Goal: Information Seeking & Learning: Learn about a topic

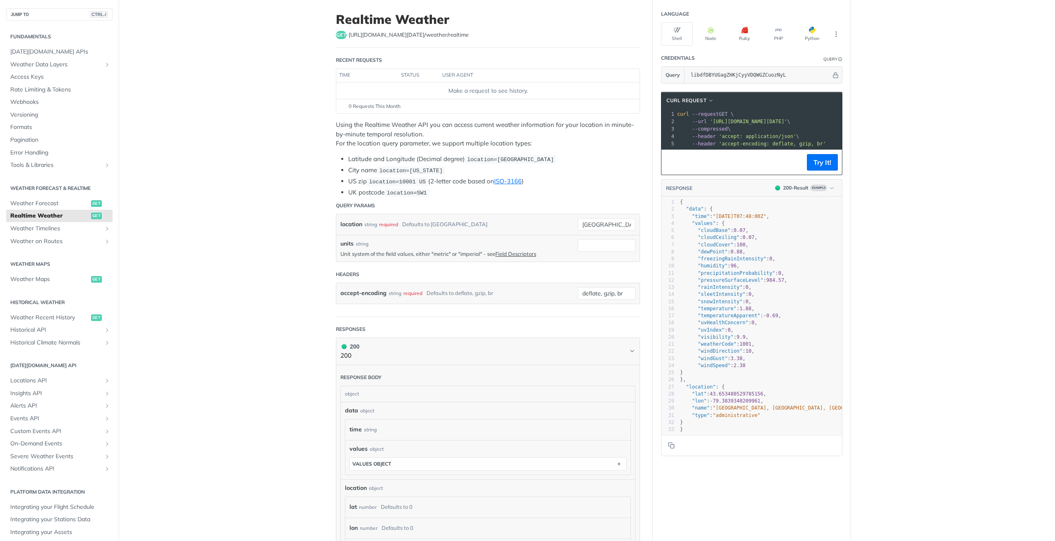
scroll to position [41, 0]
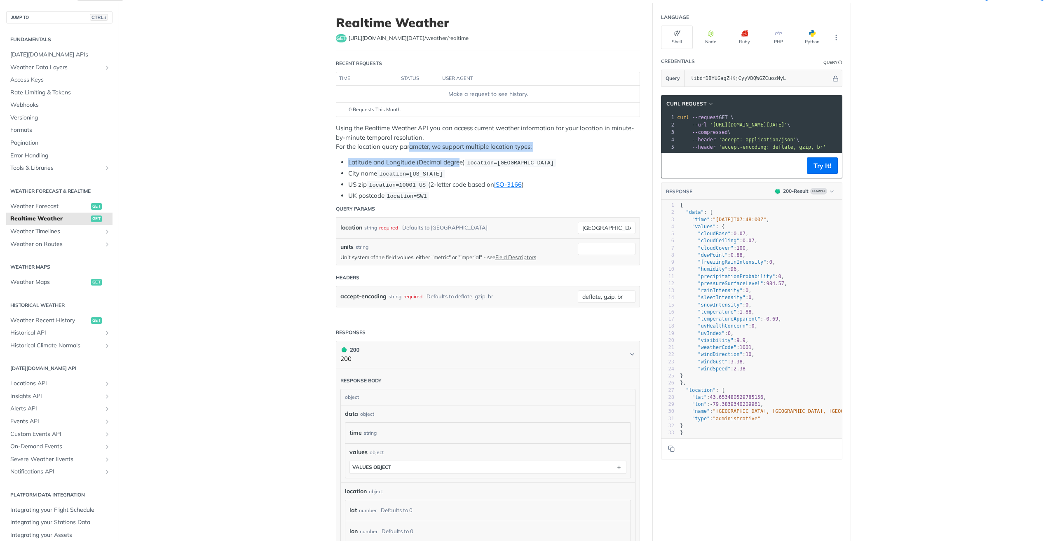
drag, startPoint x: 429, startPoint y: 150, endPoint x: 455, endPoint y: 156, distance: 26.3
click at [455, 156] on div "Using the Realtime Weather API you can access current weather information for y…" at bounding box center [488, 162] width 304 height 77
click at [393, 177] on code "location=[US_STATE]" at bounding box center [411, 174] width 68 height 8
click at [589, 248] on input "units" at bounding box center [607, 249] width 58 height 12
click at [604, 296] on input "deflate, gzip, br" at bounding box center [607, 296] width 58 height 12
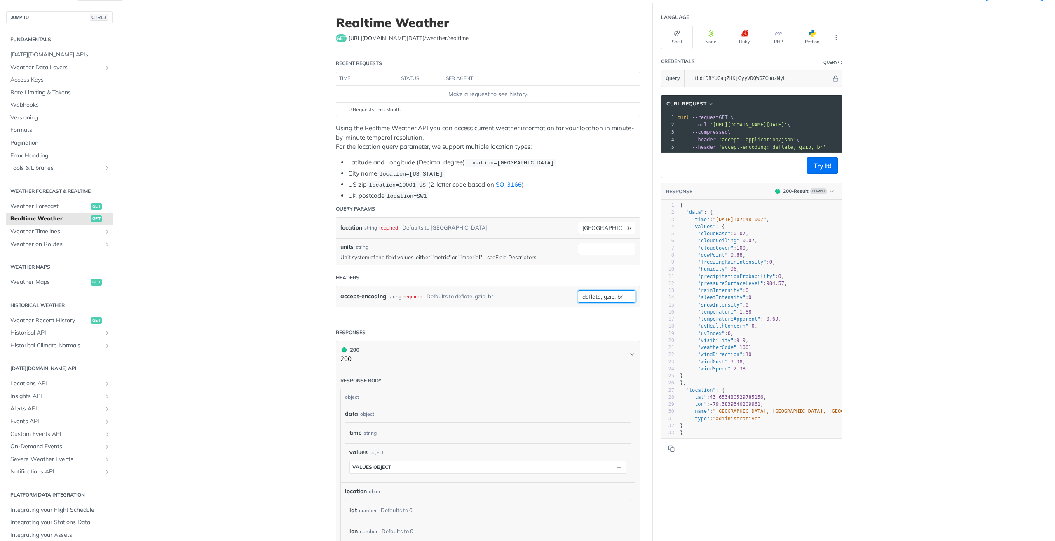
click at [619, 299] on input "deflate, gzip, br" at bounding box center [607, 296] width 58 height 12
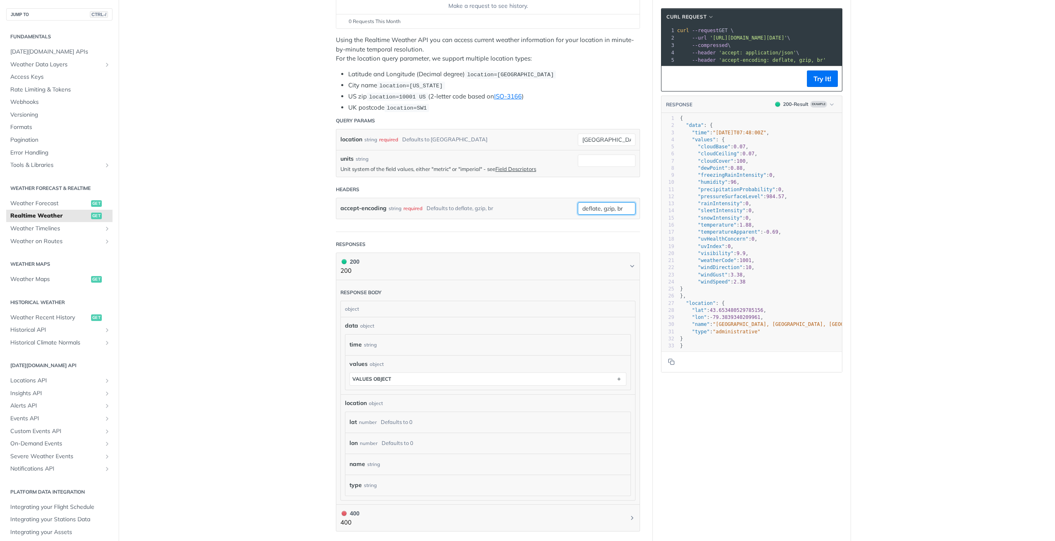
scroll to position [165, 0]
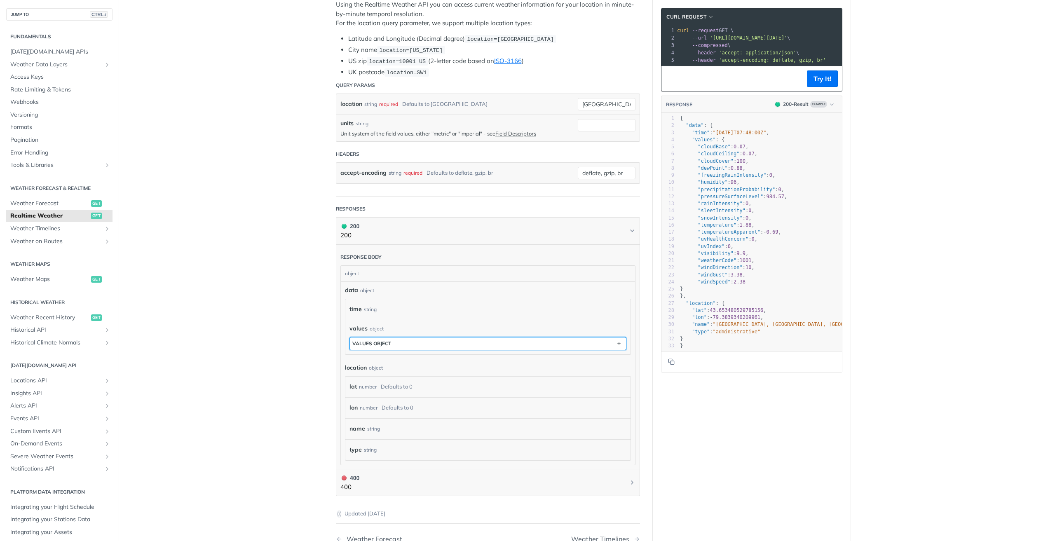
click at [451, 342] on button "values object" at bounding box center [488, 343] width 276 height 12
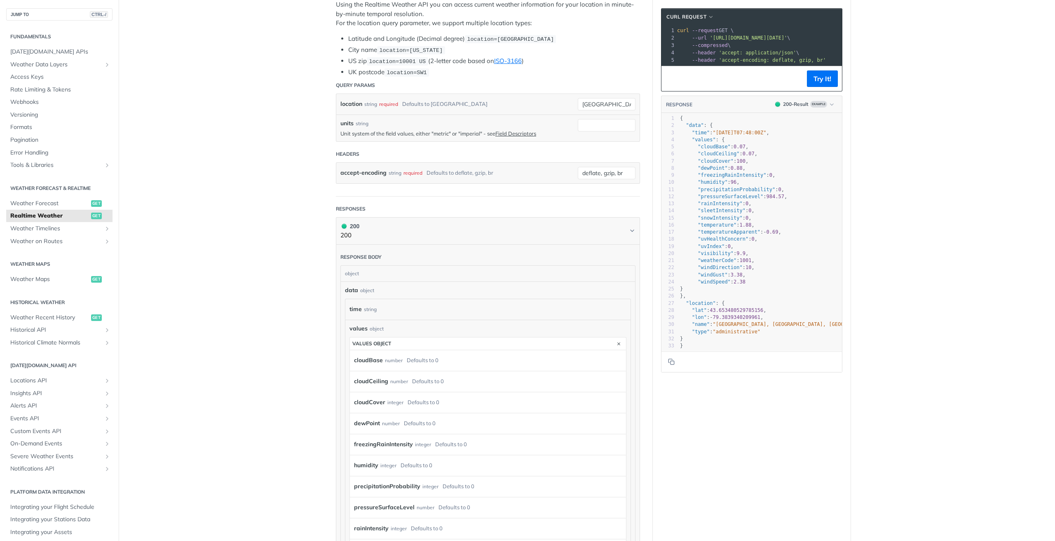
click at [446, 362] on div "cloudBase number Defaults to 0" at bounding box center [486, 360] width 264 height 12
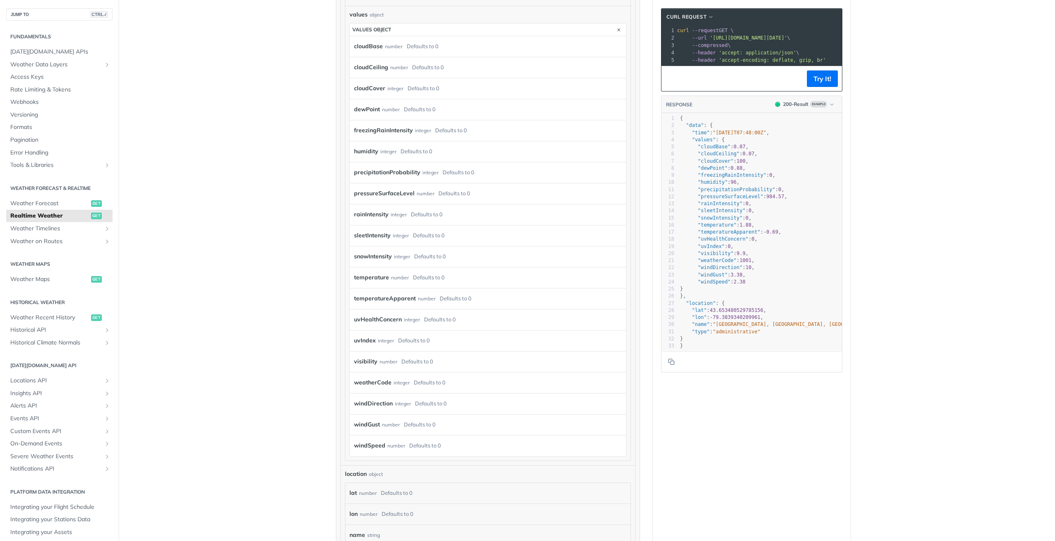
scroll to position [659, 0]
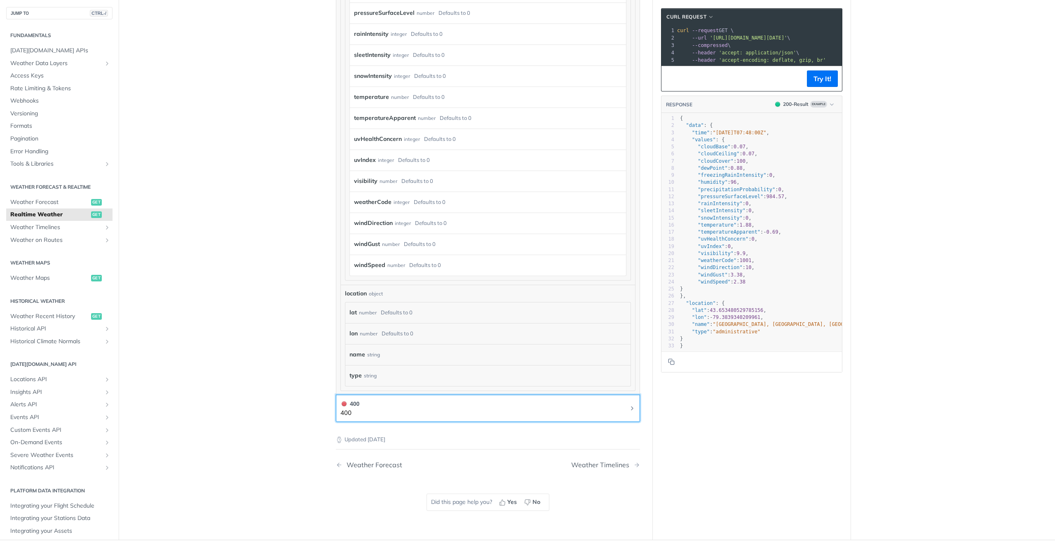
click at [394, 415] on button "400 400" at bounding box center [487, 408] width 295 height 19
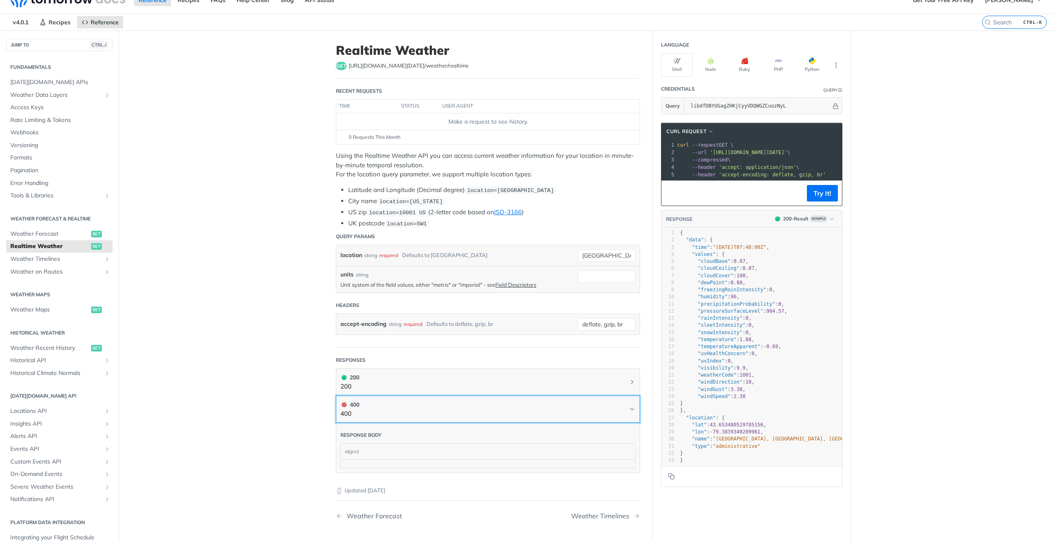
scroll to position [0, 0]
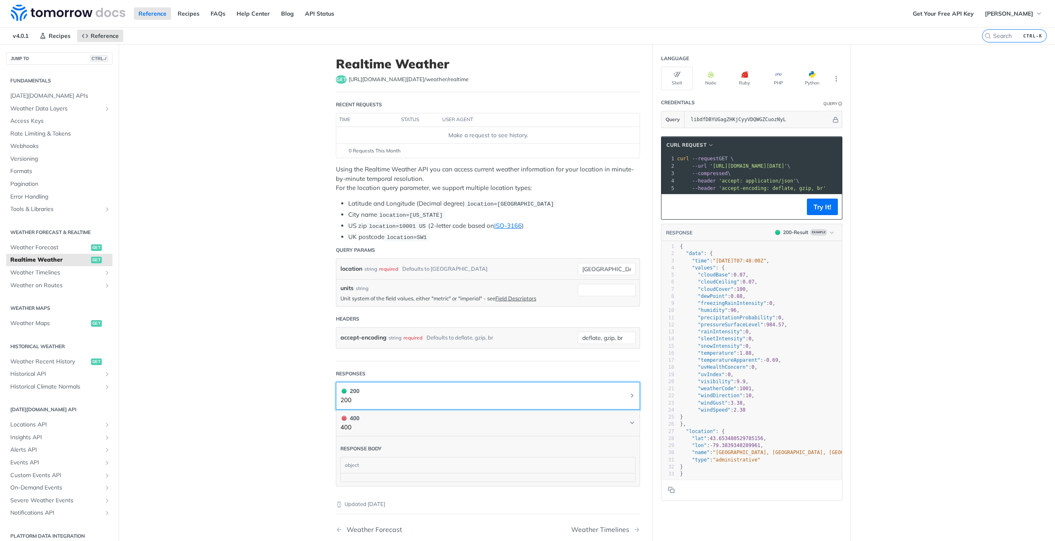
drag, startPoint x: 603, startPoint y: 392, endPoint x: 594, endPoint y: 393, distance: 8.7
click at [602, 392] on button "200 200" at bounding box center [487, 395] width 295 height 19
click at [40, 283] on span "Weather on Routes" at bounding box center [55, 285] width 91 height 8
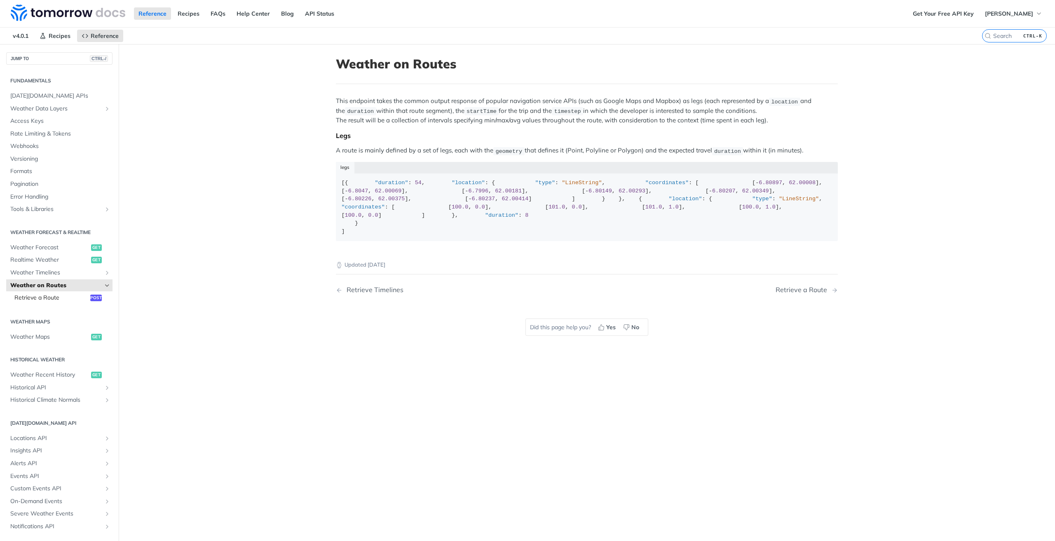
click at [31, 299] on span "Retrieve a Route" at bounding box center [51, 298] width 74 height 8
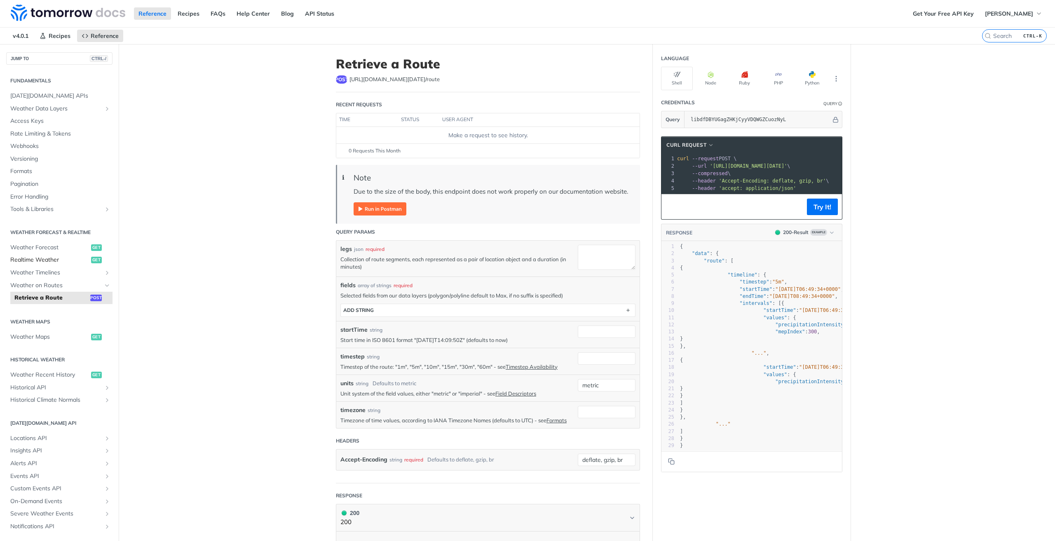
click at [42, 260] on span "Realtime Weather" at bounding box center [49, 260] width 79 height 8
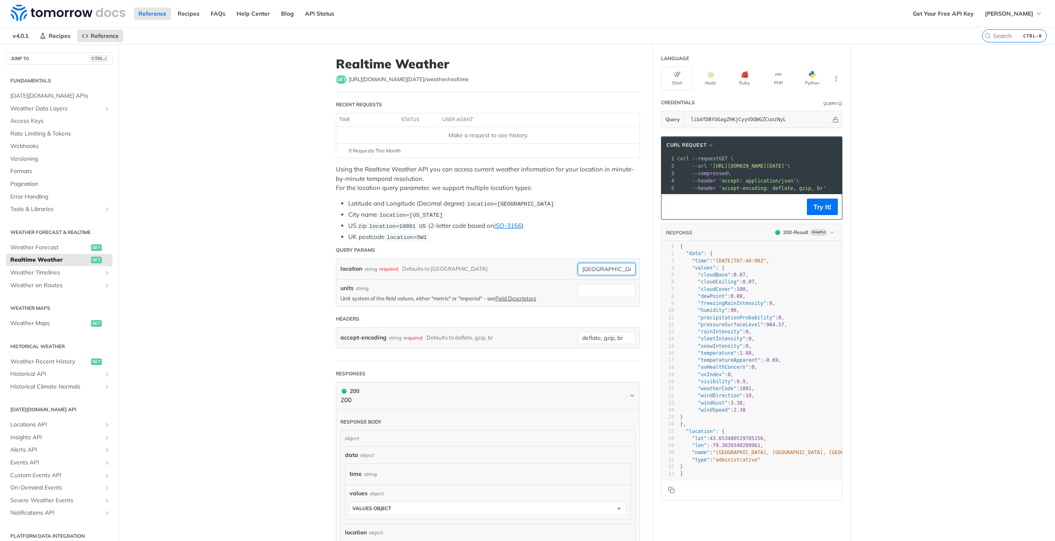
drag, startPoint x: 537, startPoint y: 268, endPoint x: 525, endPoint y: 268, distance: 12.4
click at [525, 268] on div "location string required Defaults to [GEOGRAPHIC_DATA] [GEOGRAPHIC_DATA] requir…" at bounding box center [487, 269] width 303 height 21
type input "[GEOGRAPHIC_DATA]"
type input "metric"
click at [533, 339] on div "accept-encoding string required Defaults to deflate, gzip, br" at bounding box center [456, 338] width 233 height 12
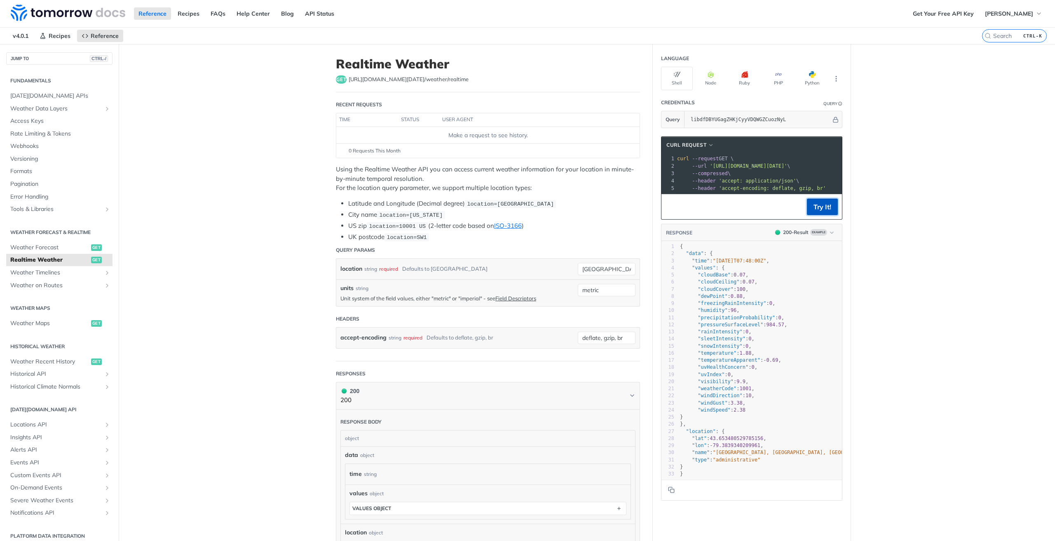
click at [818, 215] on button "Try It!" at bounding box center [822, 207] width 31 height 16
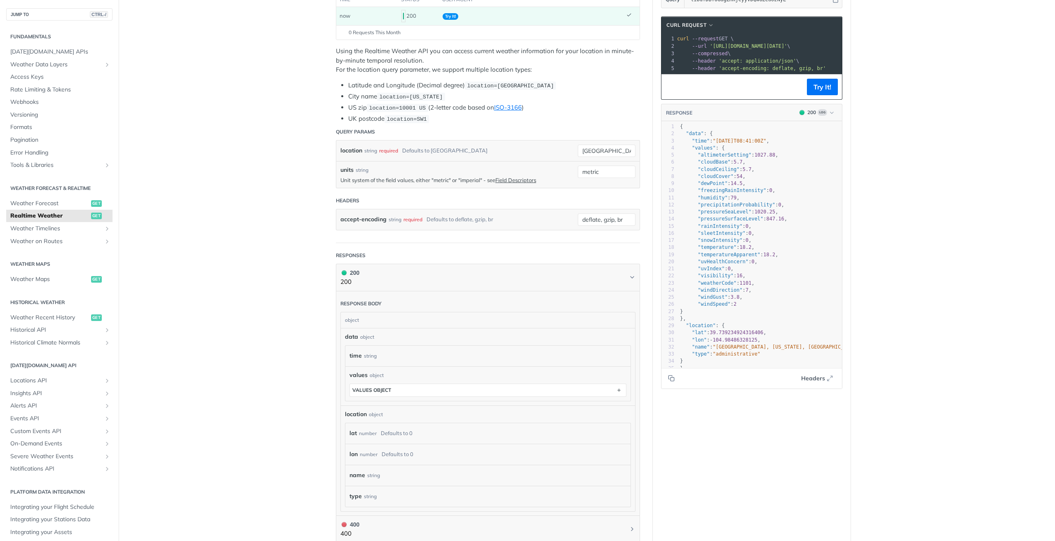
scroll to position [124, 0]
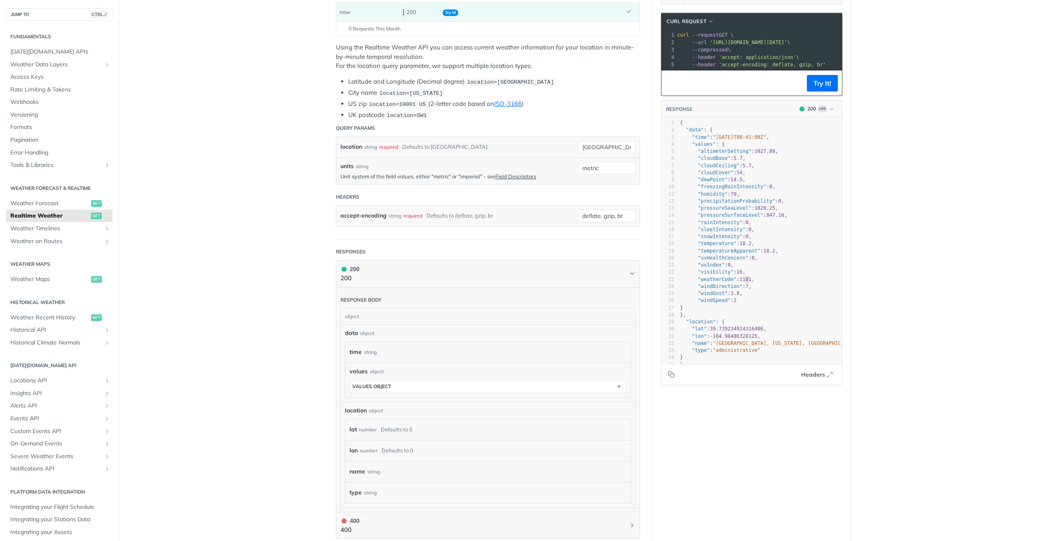
click at [742, 282] on span "1101" at bounding box center [745, 279] width 12 height 6
click at [739, 275] on span "16" at bounding box center [739, 272] width 6 height 6
click at [758, 247] on pre ""temperature" : 18.2 ," at bounding box center [763, 243] width 170 height 7
click at [527, 173] on link "Field Descriptors" at bounding box center [515, 176] width 41 height 7
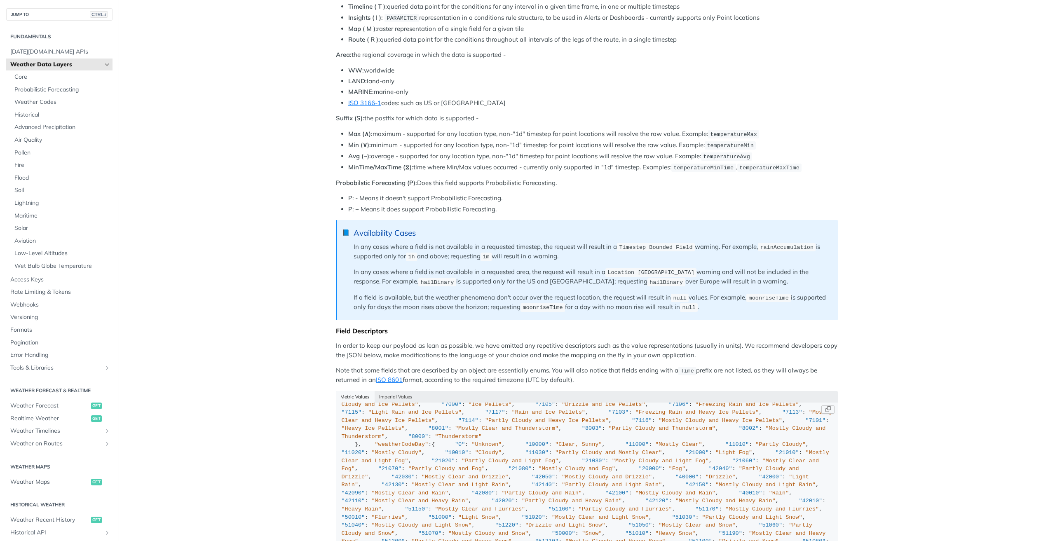
scroll to position [586, 0]
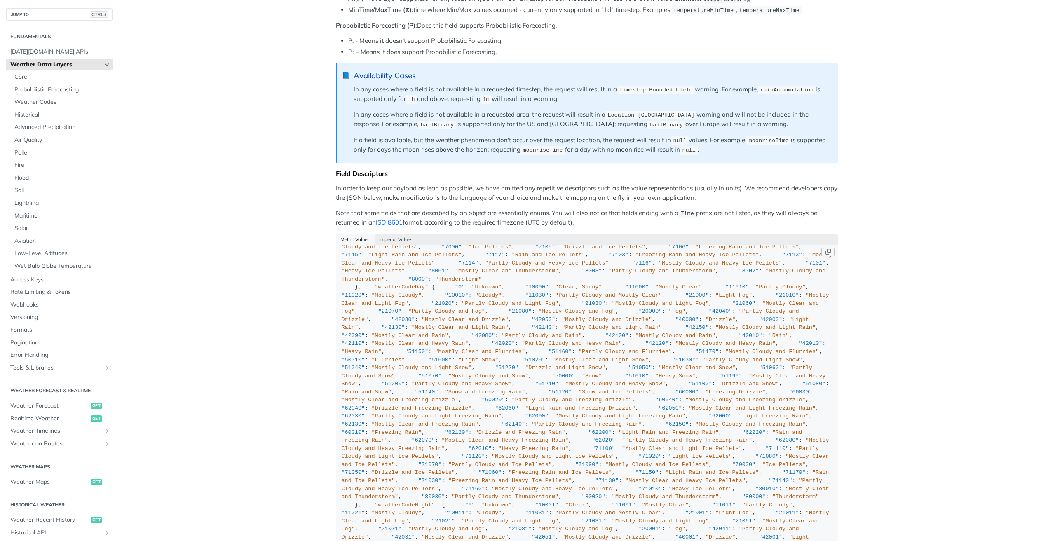
click at [606, 382] on div "{ "cloudBase" : "km" , "cloudCeiling" : "km" , "cloudCover" : "%" , "dewPoint" …" at bounding box center [586, 154] width 491 height 1144
drag, startPoint x: 606, startPoint y: 382, endPoint x: 517, endPoint y: 357, distance: 92.8
click at [517, 357] on div "{ "cloudBase" : "km" , "cloudCeiling" : "km" , "cloudCover" : "%" , "dewPoint" …" at bounding box center [586, 154] width 491 height 1144
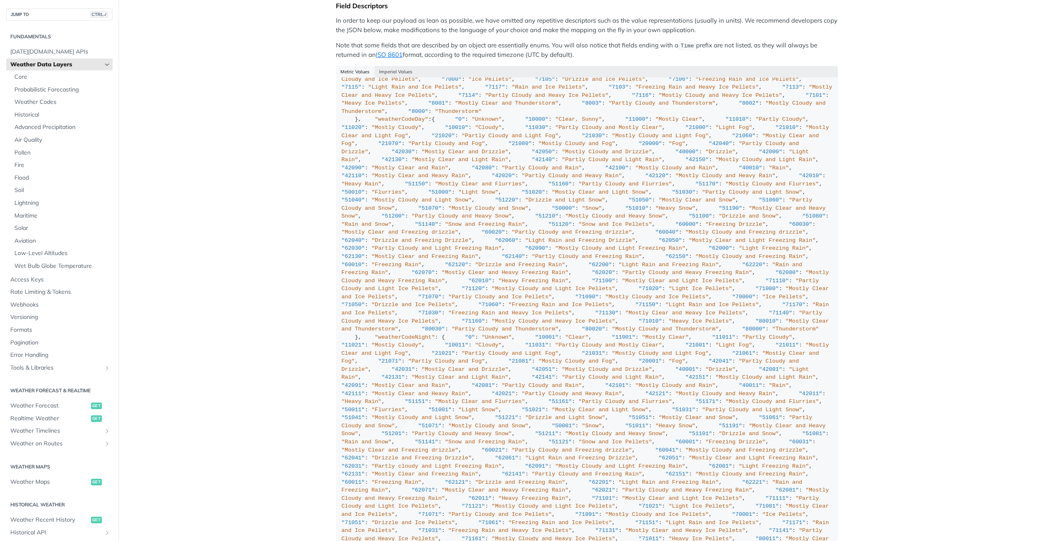
scroll to position [998, 0]
